Goal: Task Accomplishment & Management: Use online tool/utility

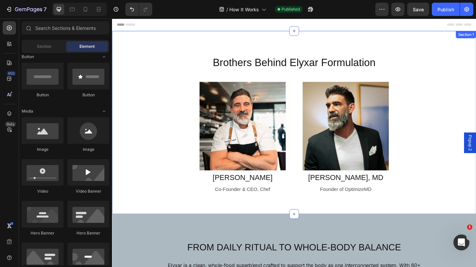
click at [309, 34] on icon at bounding box center [311, 32] width 5 height 5
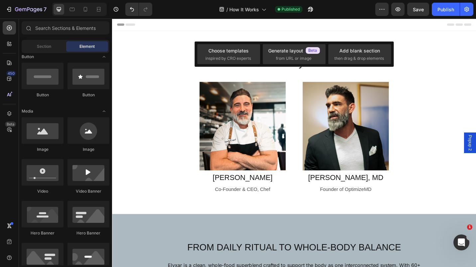
click at [356, 60] on span "then drag & drop elements" at bounding box center [360, 59] width 50 height 6
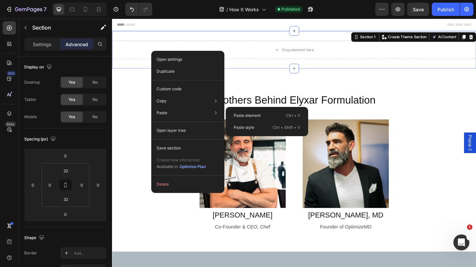
click at [168, 125] on div "Paste Paste element Ctrl + V Paste style Ctrl + Shift + V" at bounding box center [188, 131] width 68 height 12
click at [238, 115] on p "Paste element" at bounding box center [247, 116] width 27 height 6
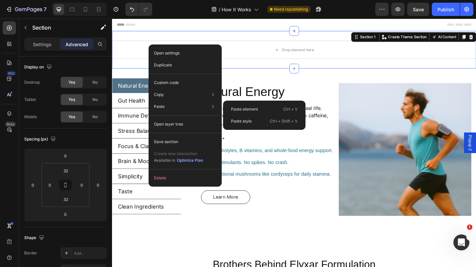
click at [168, 118] on div "Paste Paste element Ctrl + V Paste style Ctrl + Shift + V" at bounding box center [185, 124] width 68 height 12
click at [240, 107] on p "Paste element" at bounding box center [244, 109] width 27 height 6
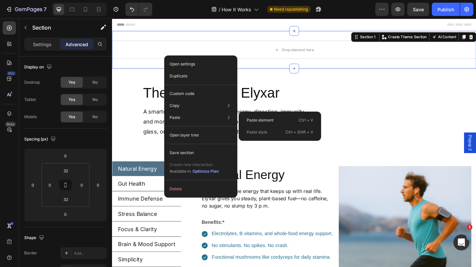
click at [250, 122] on p "Paste element" at bounding box center [260, 120] width 27 height 6
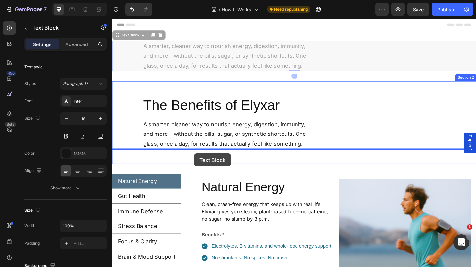
drag, startPoint x: 191, startPoint y: 56, endPoint x: 202, endPoint y: 167, distance: 111.0
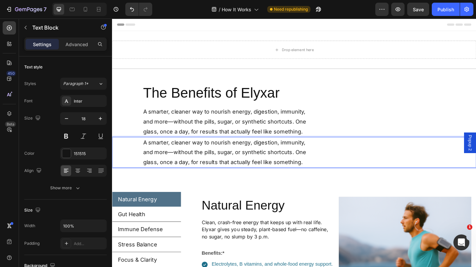
click at [182, 166] on p "A smarter, cleaner way to nourish energy, digestion, immunity, and more—without…" at bounding box center [237, 165] width 182 height 32
click at [348, 156] on div "A smarter, cleaner way to nourish energy, digestion, immunity, and more—without…" at bounding box center [311, 166] width 399 height 34
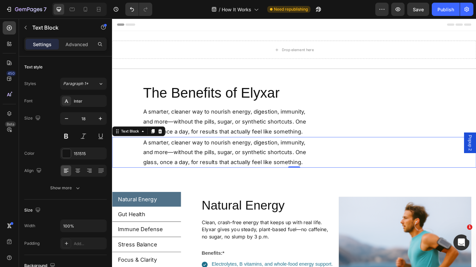
click at [165, 142] on icon at bounding box center [165, 142] width 4 height 5
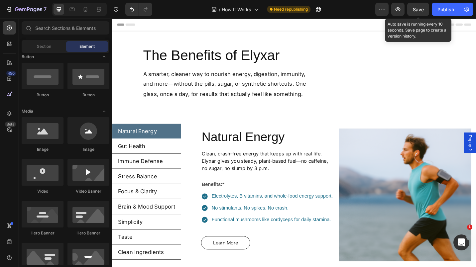
click at [417, 11] on span "Save" at bounding box center [418, 10] width 11 height 6
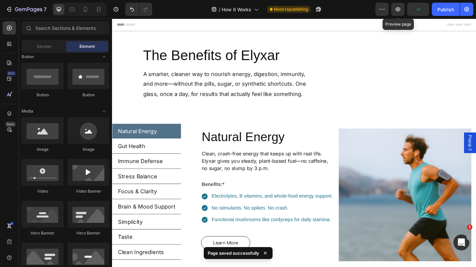
click at [400, 10] on icon "button" at bounding box center [398, 9] width 7 height 7
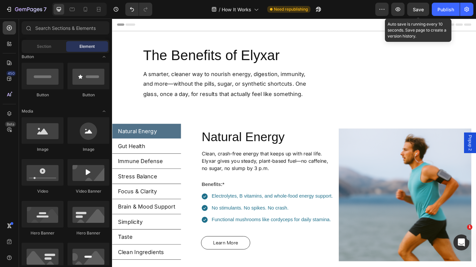
click at [417, 10] on span "Save" at bounding box center [418, 10] width 11 height 6
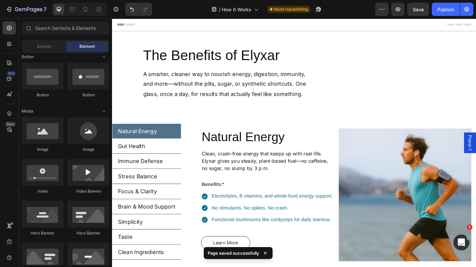
click at [442, 12] on div "Publish" at bounding box center [446, 9] width 17 height 7
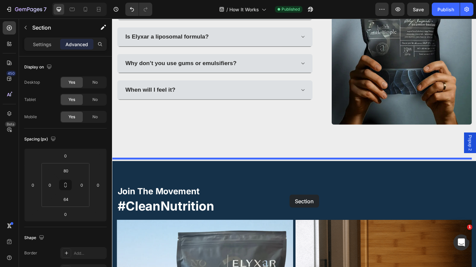
scroll to position [1148, 0]
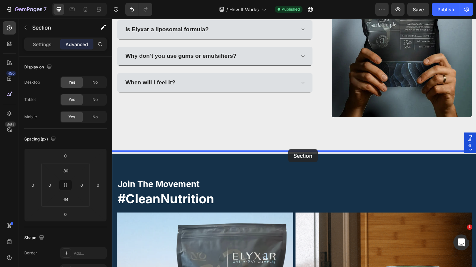
drag, startPoint x: 293, startPoint y: 64, endPoint x: 305, endPoint y: 162, distance: 98.9
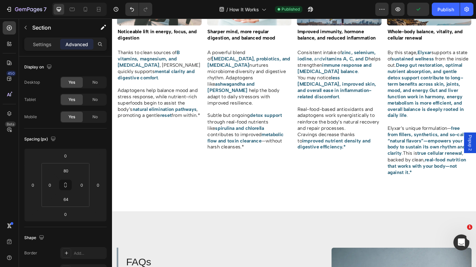
scroll to position [596, 0]
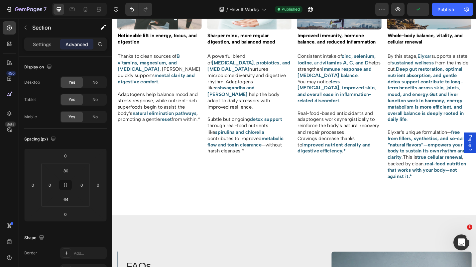
click at [446, 12] on div "Publish" at bounding box center [446, 9] width 17 height 7
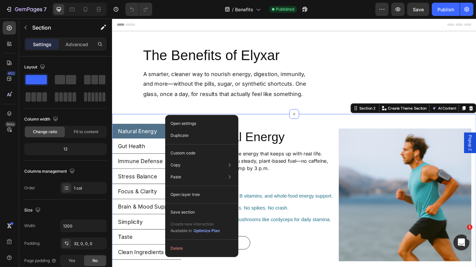
drag, startPoint x: 183, startPoint y: 137, endPoint x: 89, endPoint y: 30, distance: 141.4
click at [183, 137] on p "Duplicate" at bounding box center [180, 136] width 18 height 6
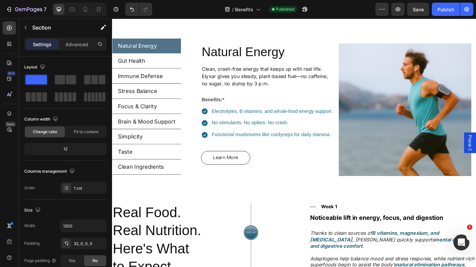
scroll to position [273, 0]
click at [132, 8] on icon "Undo/Redo" at bounding box center [132, 9] width 7 height 7
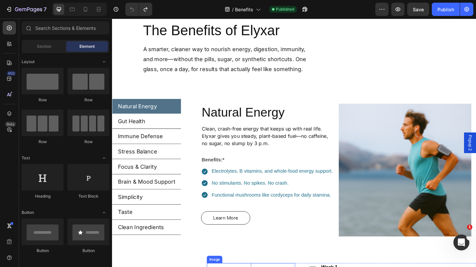
scroll to position [27, 0]
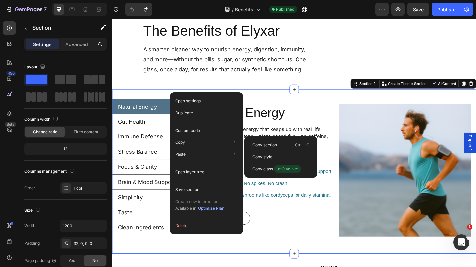
click at [258, 146] on p "Copy section" at bounding box center [264, 145] width 25 height 6
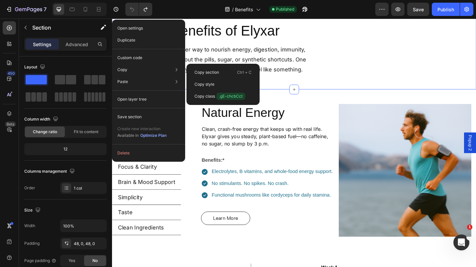
click at [214, 72] on p "Copy section" at bounding box center [207, 73] width 25 height 6
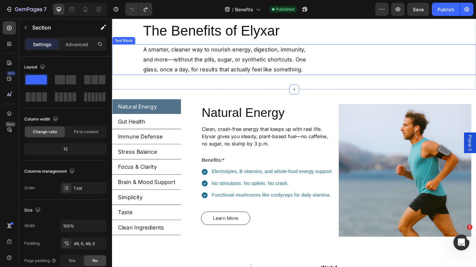
click at [176, 61] on p "A smarter, cleaner way to nourish energy, digestion, immunity, and more—without…" at bounding box center [237, 64] width 182 height 32
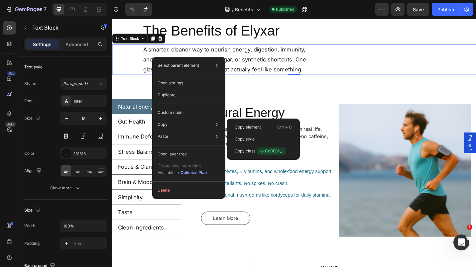
click at [240, 125] on p "Copy element" at bounding box center [248, 127] width 26 height 6
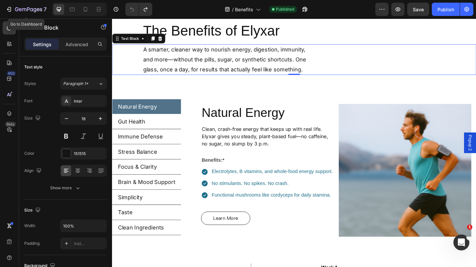
click at [13, 8] on div "7" at bounding box center [26, 9] width 41 height 8
